Goal: Navigation & Orientation: Find specific page/section

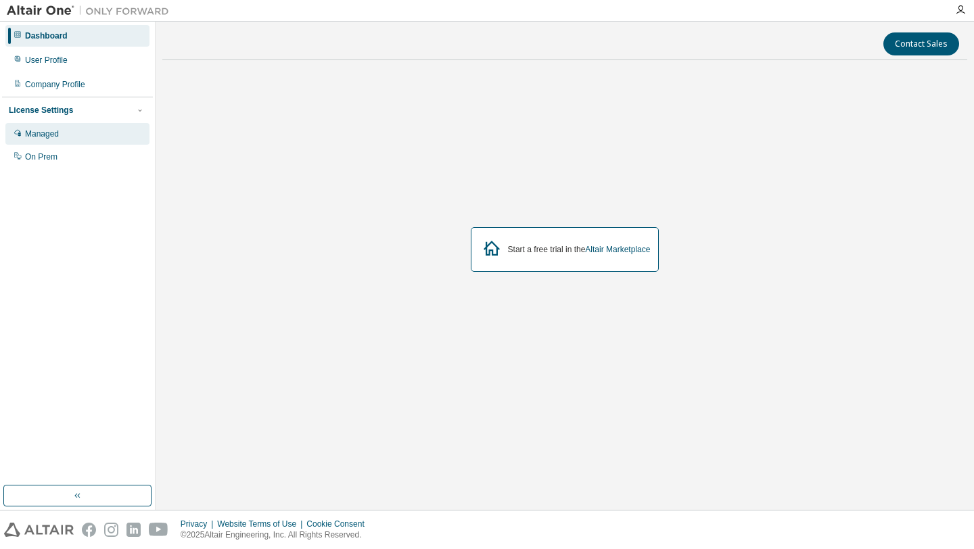
click at [66, 138] on div "Managed" at bounding box center [77, 134] width 144 height 22
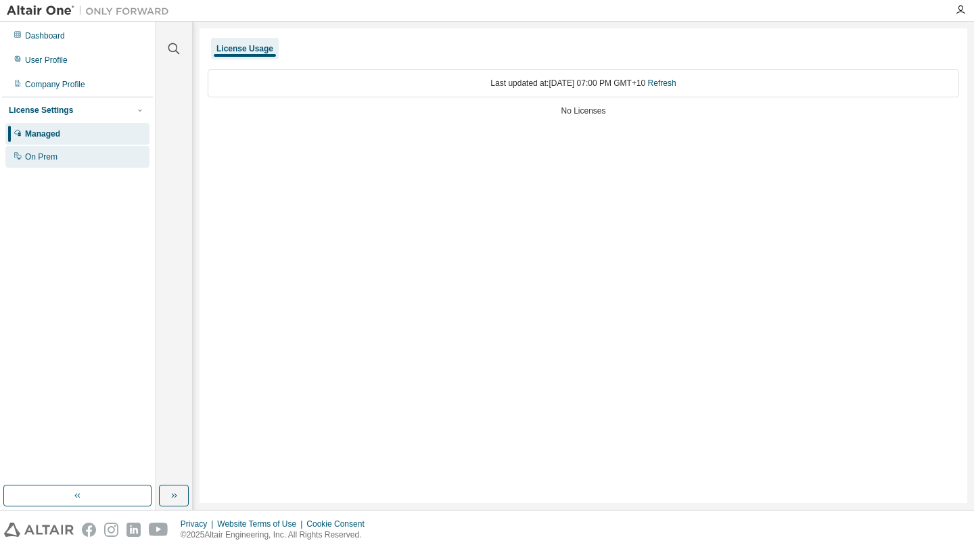
click at [66, 150] on div "On Prem" at bounding box center [77, 157] width 144 height 22
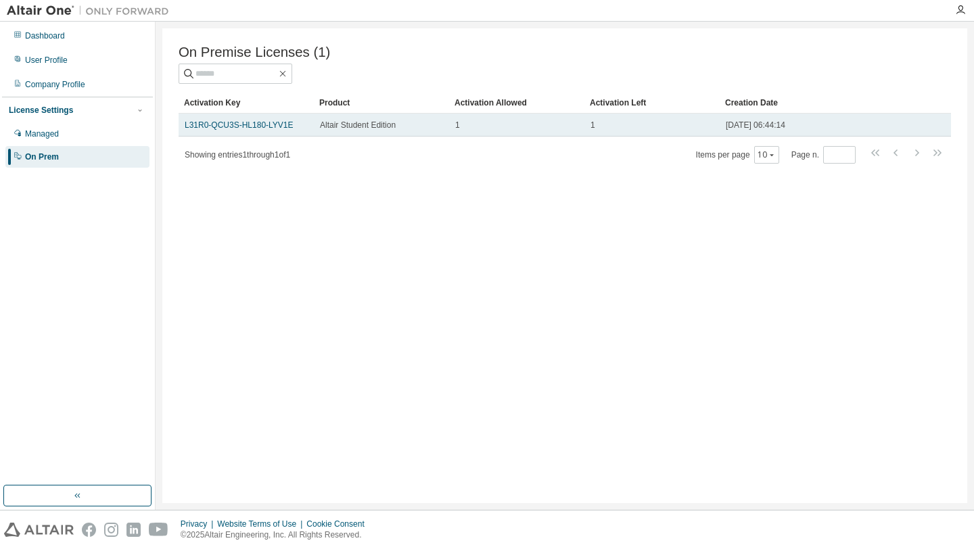
click at [263, 133] on td "L31R0-QCU3S-HL180-LYV1E" at bounding box center [246, 125] width 135 height 23
click at [493, 132] on td "1" at bounding box center [516, 125] width 135 height 23
click at [374, 130] on span "Altair Student Edition" at bounding box center [358, 125] width 76 height 11
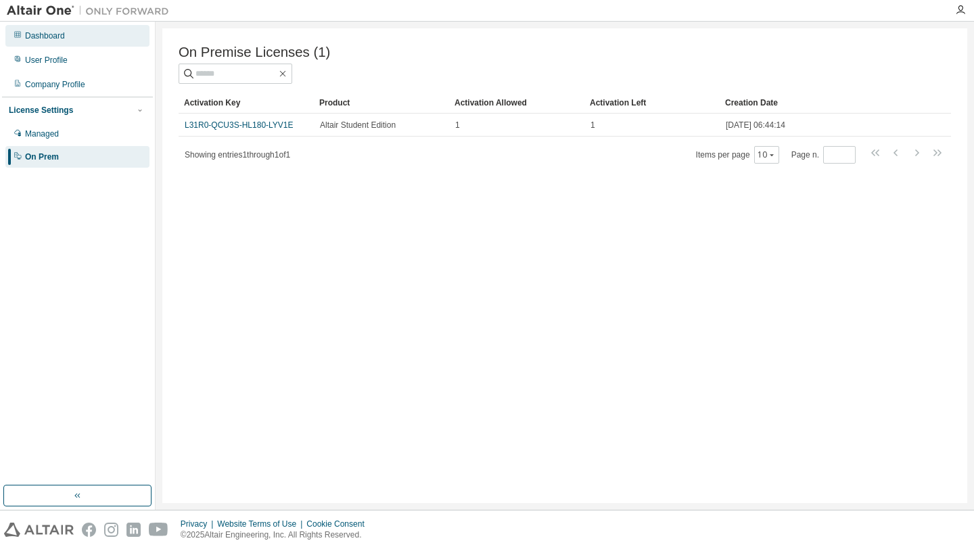
click at [61, 37] on div "Dashboard" at bounding box center [45, 35] width 40 height 11
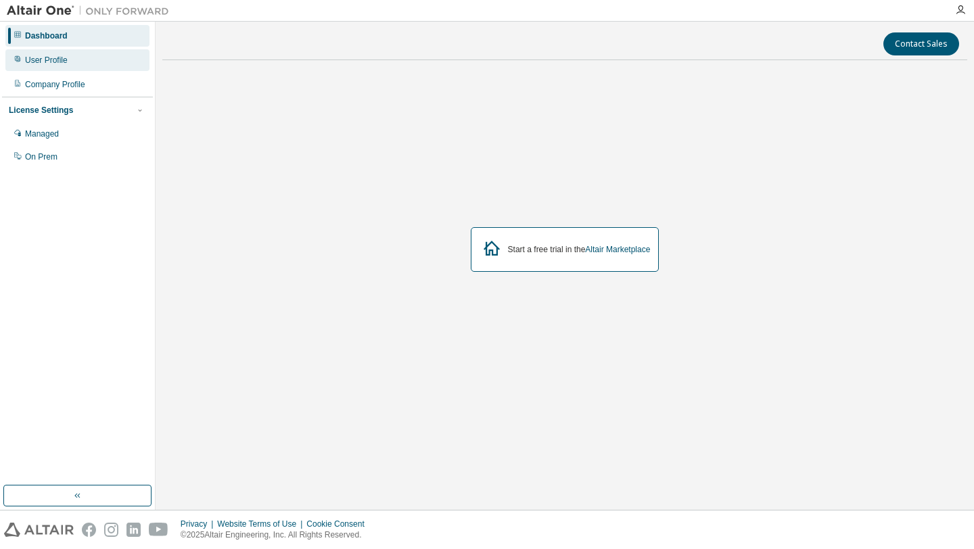
click at [60, 54] on div "User Profile" at bounding box center [77, 60] width 144 height 22
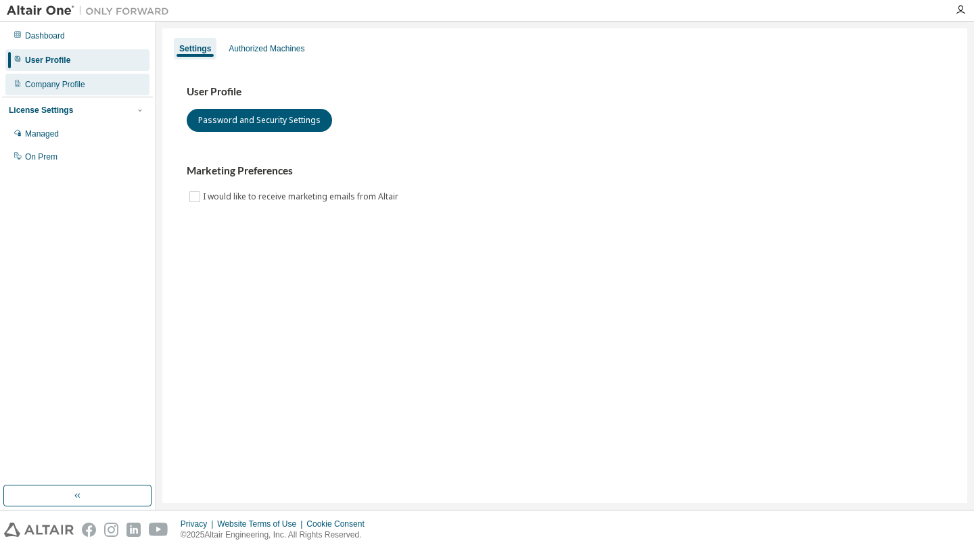
click at [91, 81] on div "Company Profile" at bounding box center [77, 85] width 144 height 22
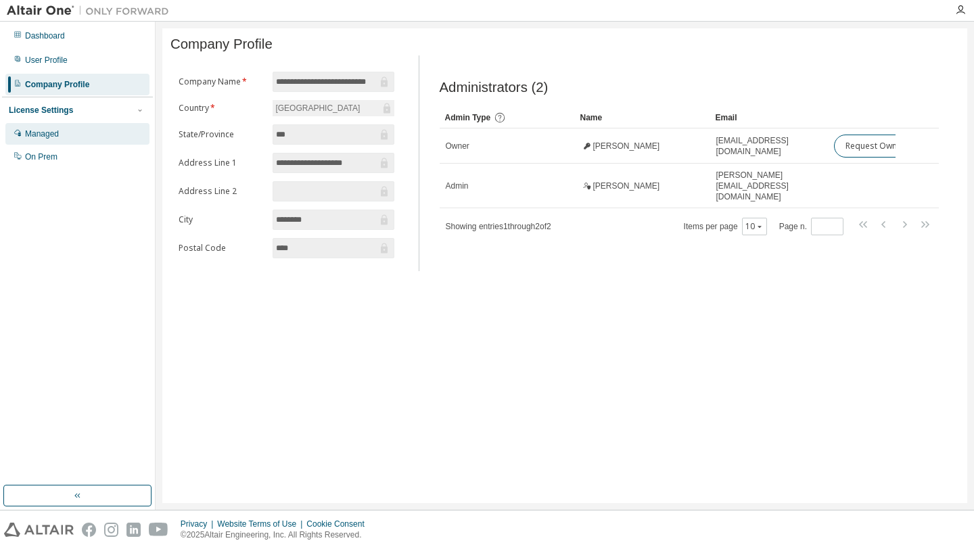
click at [58, 140] on div "Managed" at bounding box center [77, 134] width 144 height 22
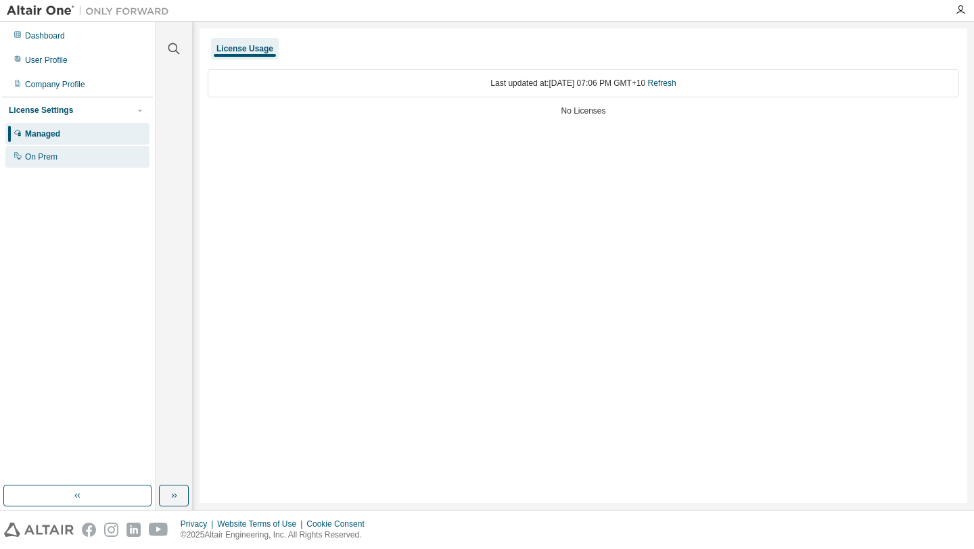
click at [60, 156] on div "On Prem" at bounding box center [77, 157] width 144 height 22
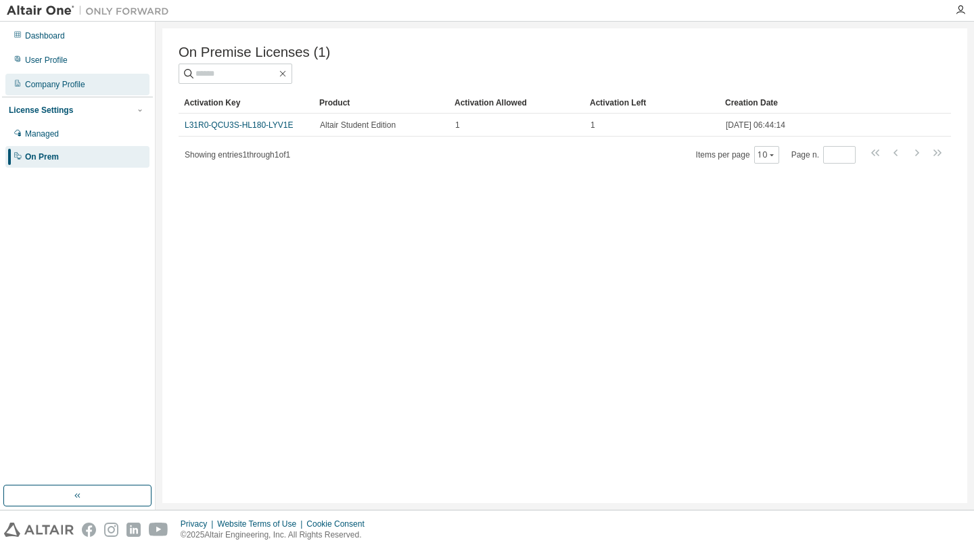
click at [78, 87] on div "Company Profile" at bounding box center [55, 84] width 60 height 11
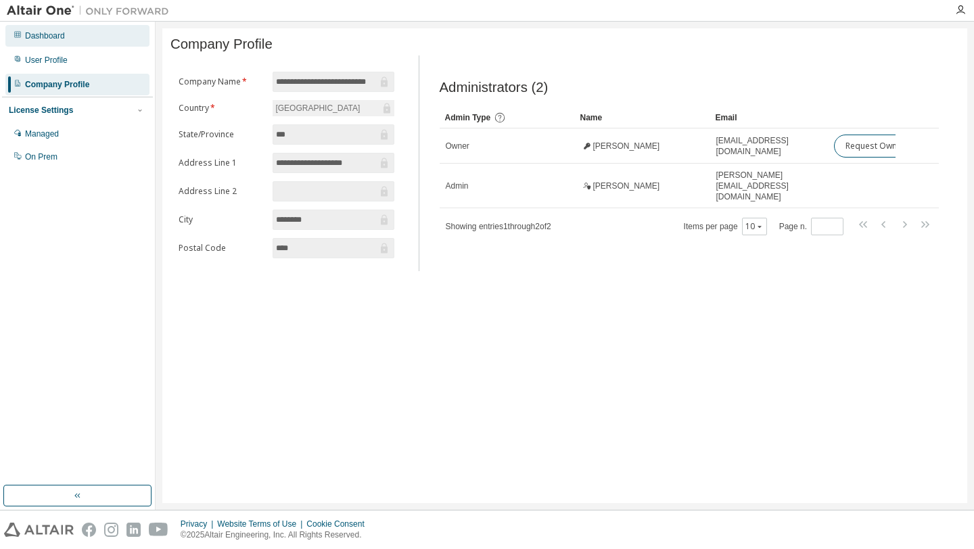
click at [62, 42] on div "Dashboard" at bounding box center [77, 36] width 144 height 22
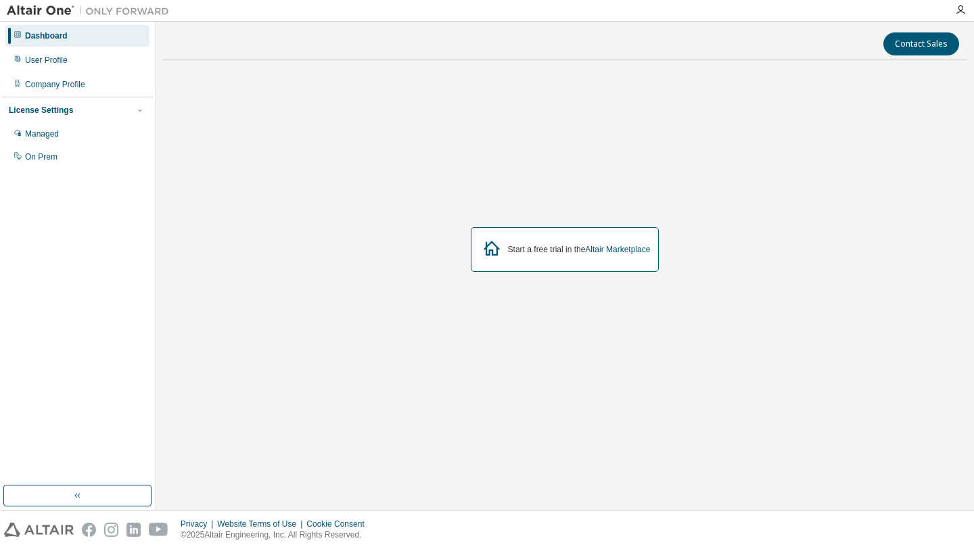
click at [597, 243] on div "Start a free trial in the Altair Marketplace" at bounding box center [565, 249] width 189 height 45
click at [600, 246] on link "Altair Marketplace" at bounding box center [617, 249] width 65 height 9
